Goal: Download file/media

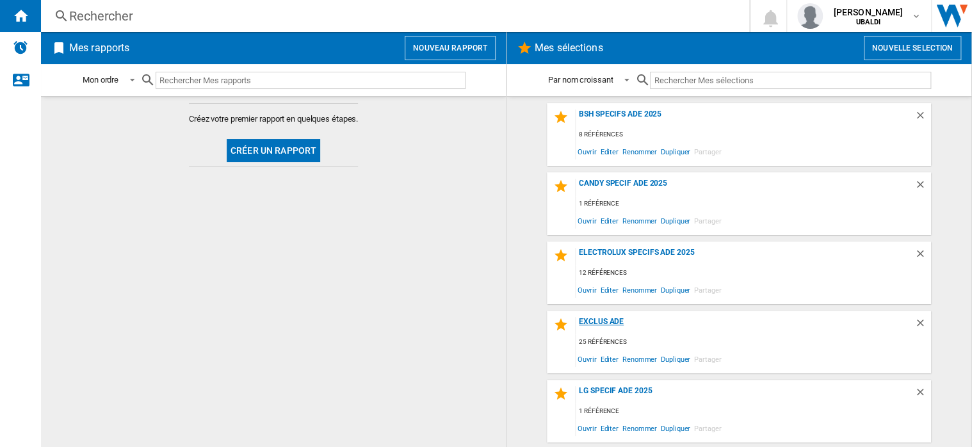
click at [594, 321] on div "EXCLUS ADE" at bounding box center [745, 325] width 339 height 17
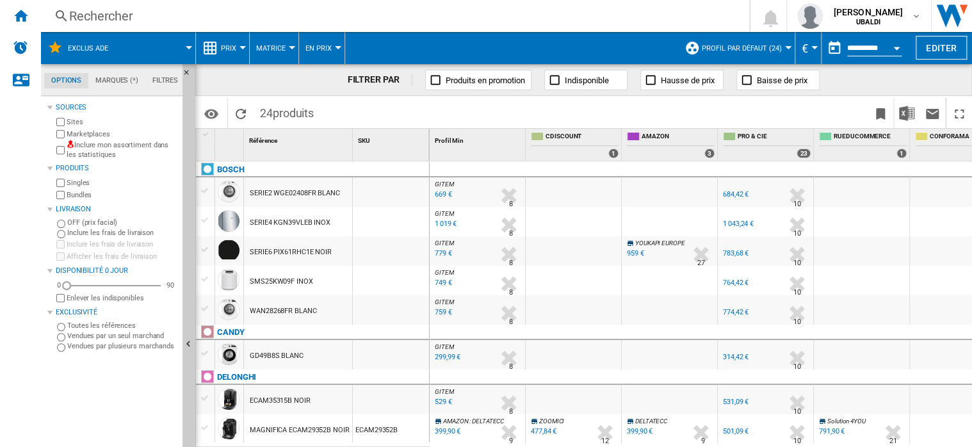
click at [773, 48] on span "Profil par défaut (24)" at bounding box center [742, 48] width 80 height 8
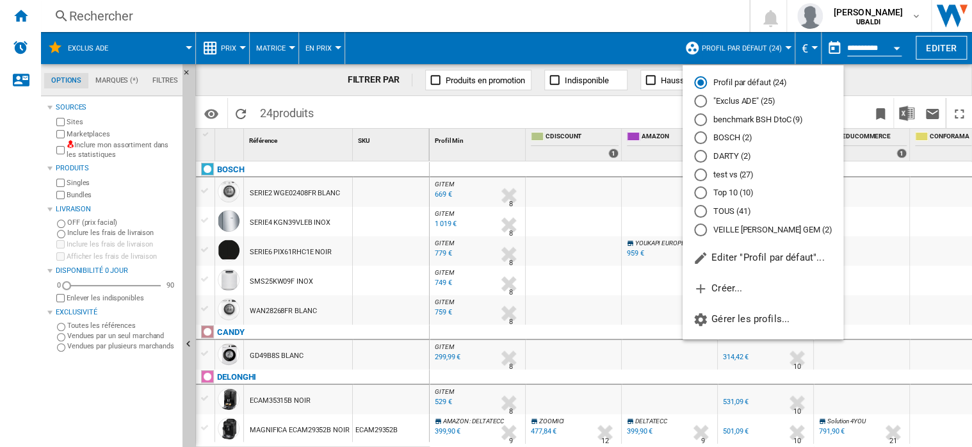
click at [724, 102] on md-radio-button ""Exclus ADE" (25)" at bounding box center [763, 101] width 138 height 12
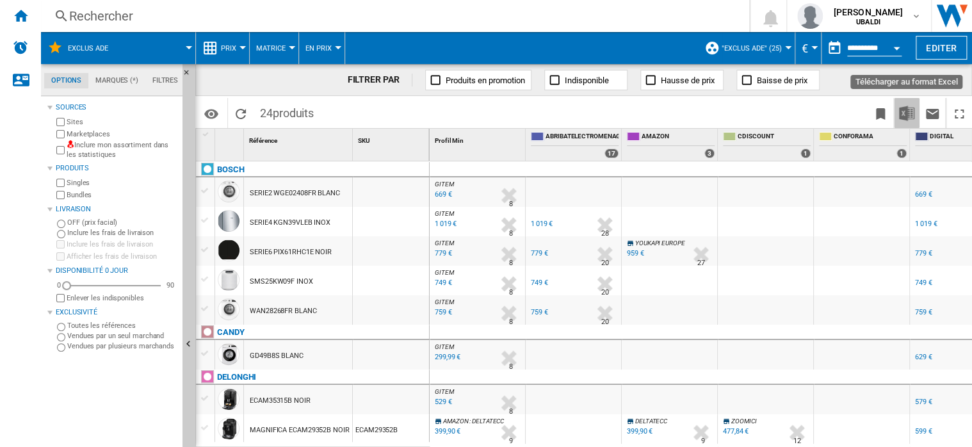
click at [907, 115] on img "Télécharger au format Excel" at bounding box center [906, 113] width 15 height 15
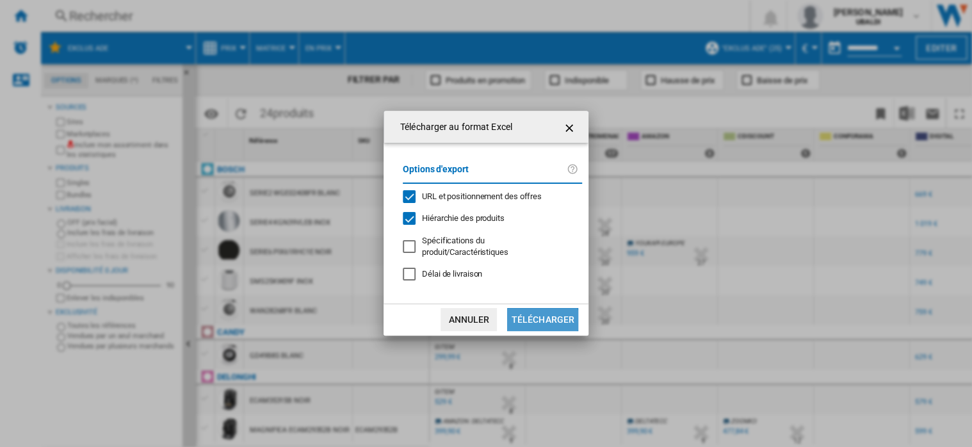
click at [541, 323] on button "Télécharger" at bounding box center [542, 319] width 71 height 23
